Goal: Task Accomplishment & Management: Complete application form

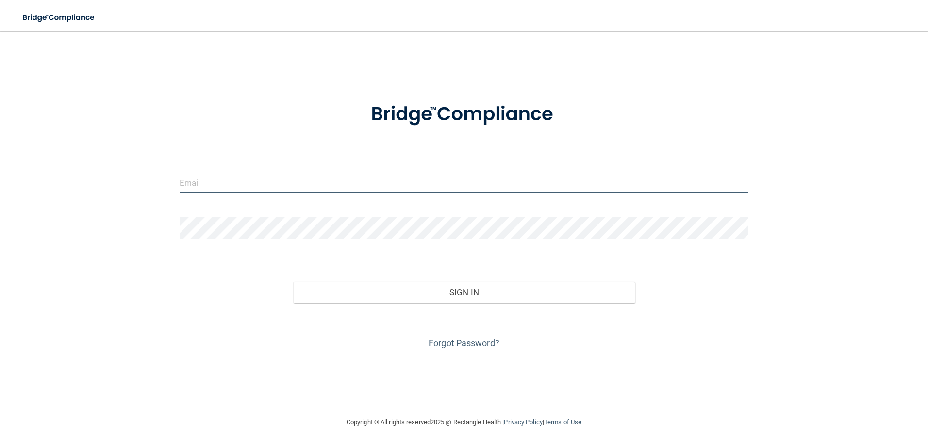
click at [205, 184] on input "email" at bounding box center [464, 183] width 569 height 22
type input "rosalind.gibson@bebright.com"
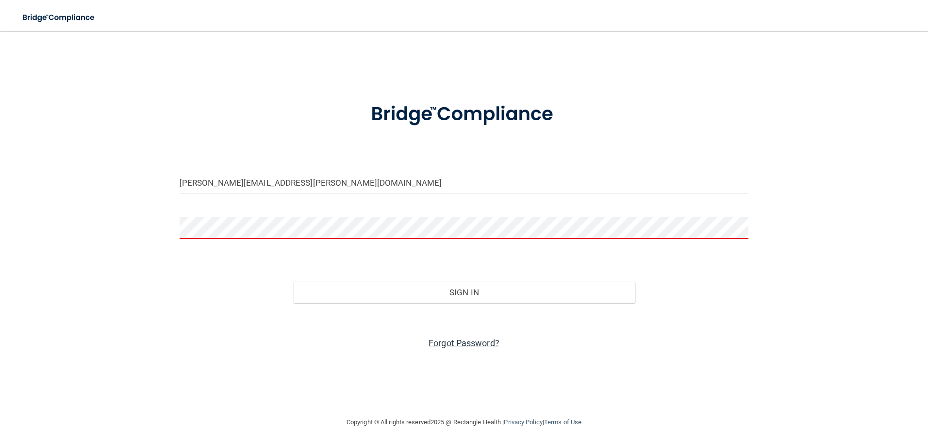
click at [462, 340] on link "Forgot Password?" at bounding box center [464, 343] width 71 height 10
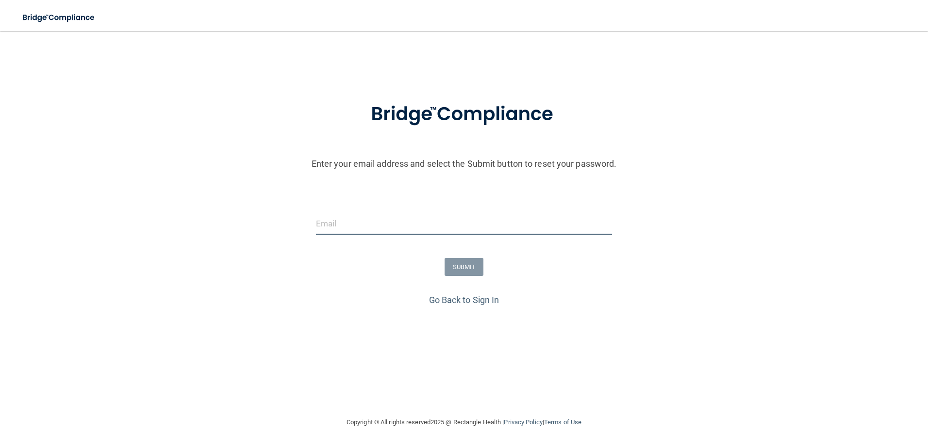
click at [338, 222] on input "email" at bounding box center [464, 224] width 297 height 22
type input "rosalind.gibson@bebright.com"
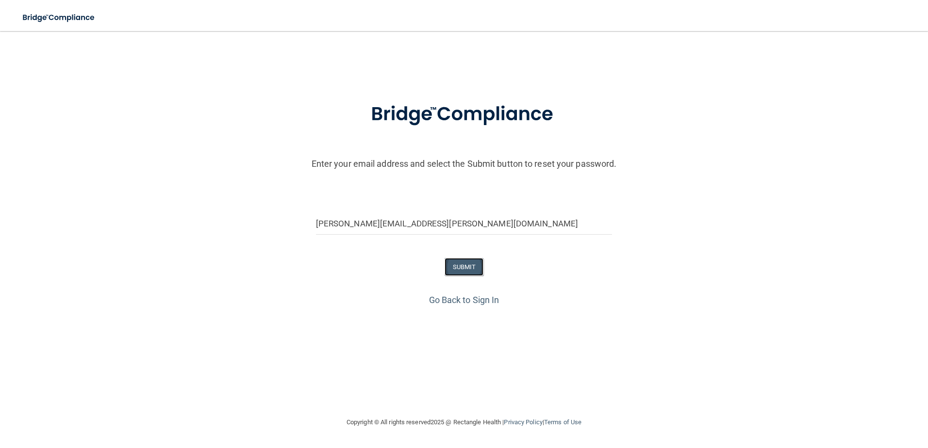
click at [465, 265] on button "SUBMIT" at bounding box center [464, 267] width 39 height 18
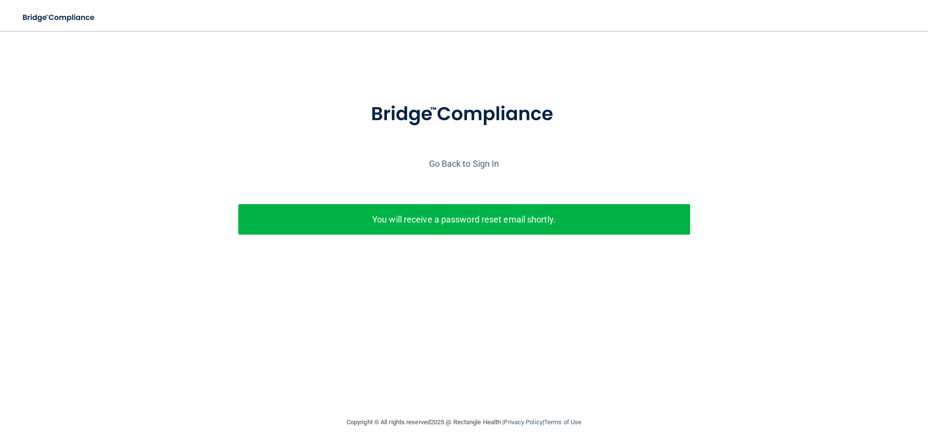
click at [474, 214] on p "You will receive a password reset email shortly." at bounding box center [464, 220] width 437 height 16
click at [550, 221] on p "You will receive a password reset email shortly." at bounding box center [464, 220] width 437 height 16
click at [471, 164] on link "Go Back to Sign In" at bounding box center [464, 164] width 70 height 10
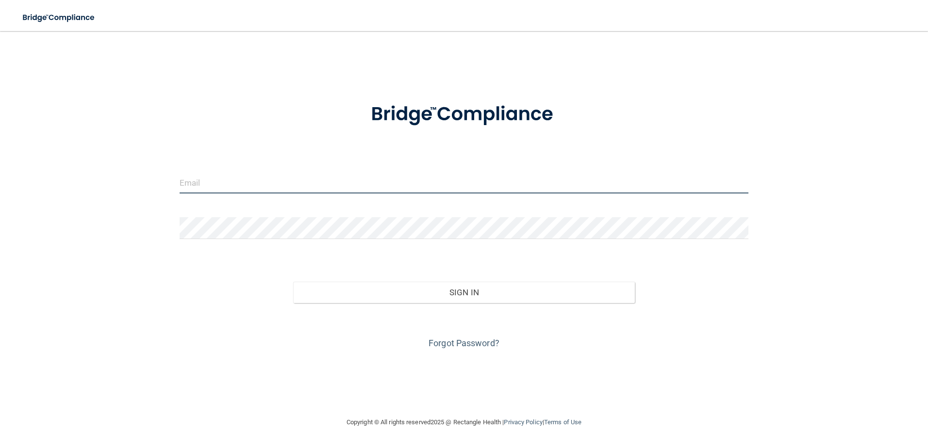
click at [268, 189] on input "email" at bounding box center [464, 183] width 569 height 22
click at [194, 141] on form "Invalid email/password. You don't have permission to access that page. Sign In …" at bounding box center [464, 220] width 569 height 262
click at [183, 173] on input "email" at bounding box center [464, 183] width 569 height 22
type input "[PERSON_NAME][EMAIL_ADDRESS][PERSON_NAME][DOMAIN_NAME]"
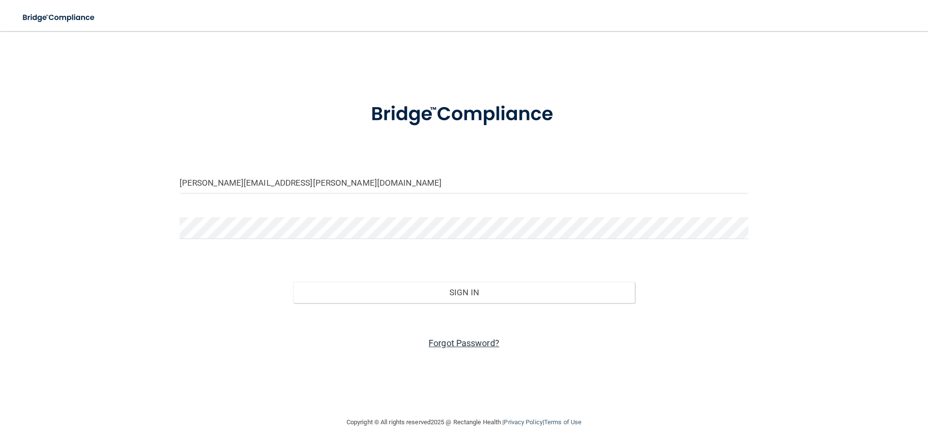
click at [461, 342] on link "Forgot Password?" at bounding box center [464, 343] width 71 height 10
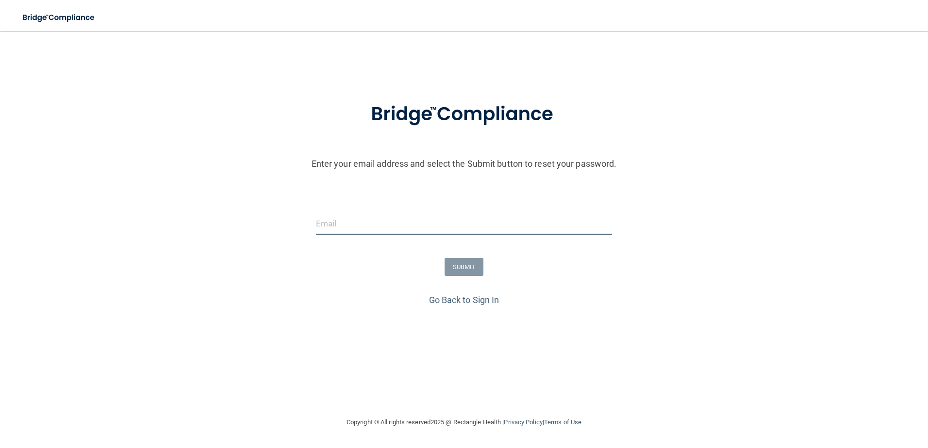
click at [336, 225] on input "email" at bounding box center [464, 224] width 297 height 22
type input "[PERSON_NAME][EMAIL_ADDRESS][PERSON_NAME][DOMAIN_NAME]"
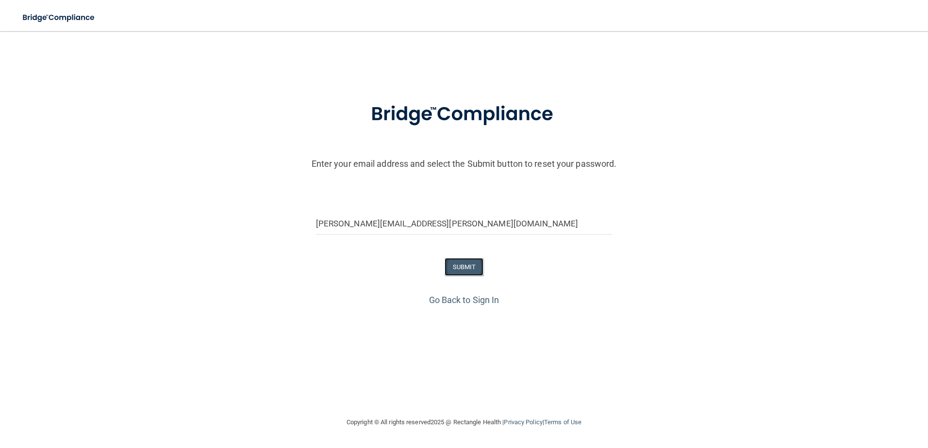
click at [464, 267] on button "SUBMIT" at bounding box center [464, 267] width 39 height 18
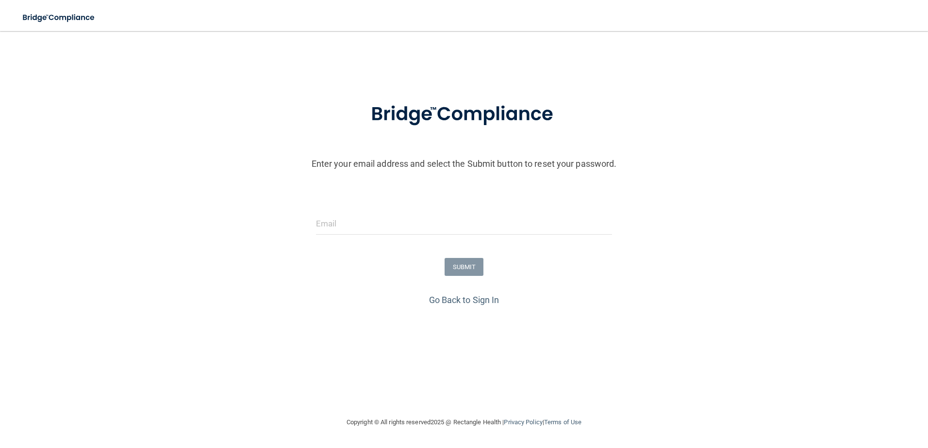
click at [336, 211] on form "Enter your email address and select the Submit button to reset your password. S…" at bounding box center [464, 190] width 918 height 203
click at [341, 219] on input "email" at bounding box center [464, 224] width 297 height 22
type input "[PERSON_NAME][EMAIL_ADDRESS][PERSON_NAME][DOMAIN_NAME]"
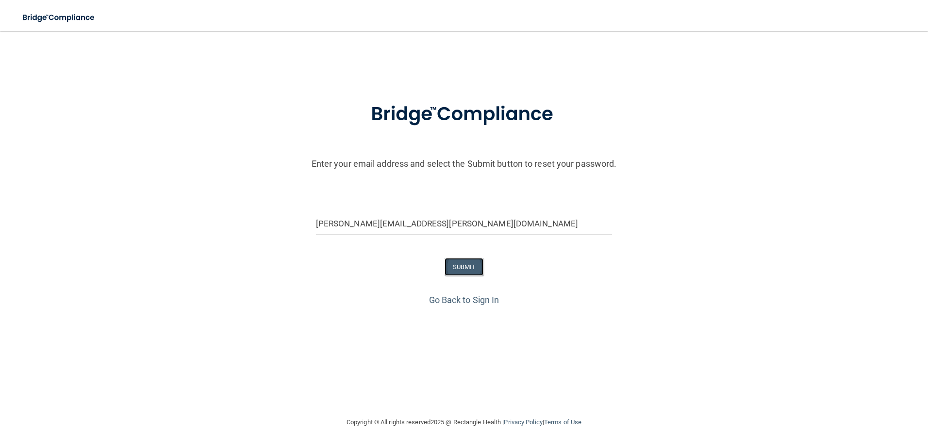
click at [463, 270] on button "SUBMIT" at bounding box center [464, 267] width 39 height 18
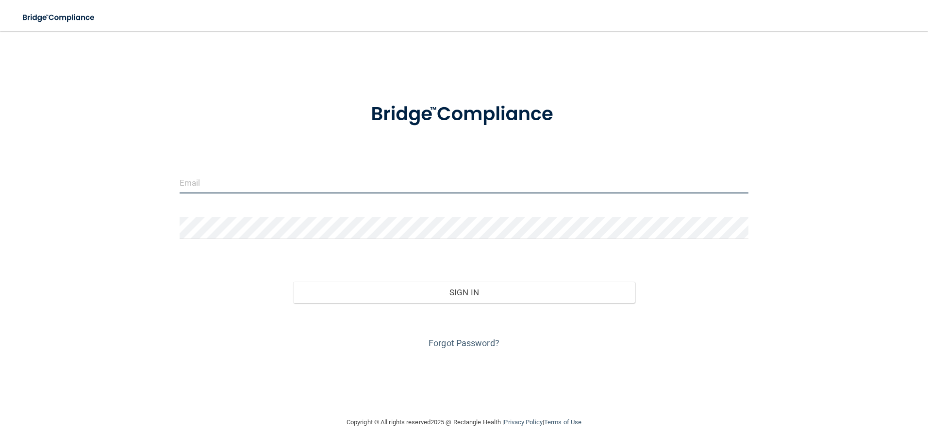
click at [184, 182] on input "email" at bounding box center [464, 183] width 569 height 22
click at [182, 183] on input "email" at bounding box center [464, 183] width 569 height 22
type input "[PERSON_NAME][EMAIL_ADDRESS][PERSON_NAME][DOMAIN_NAME]"
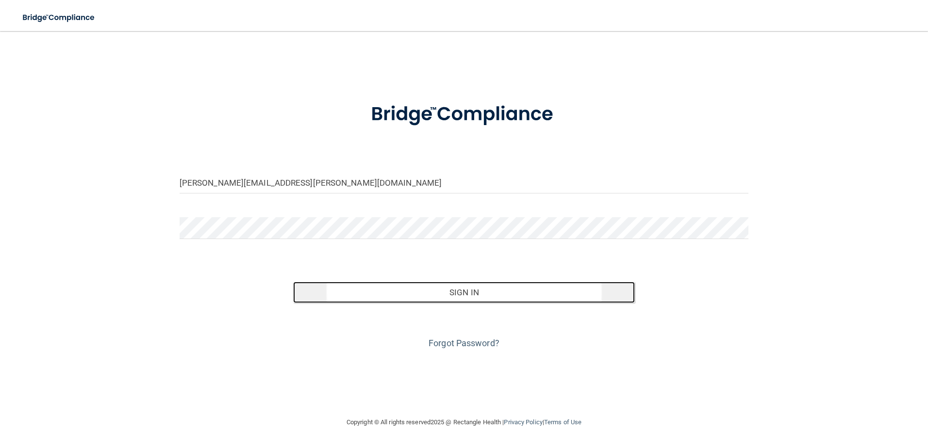
click at [403, 290] on button "Sign In" at bounding box center [464, 292] width 342 height 21
